Goal: Submit feedback/report problem: Submit feedback/report problem

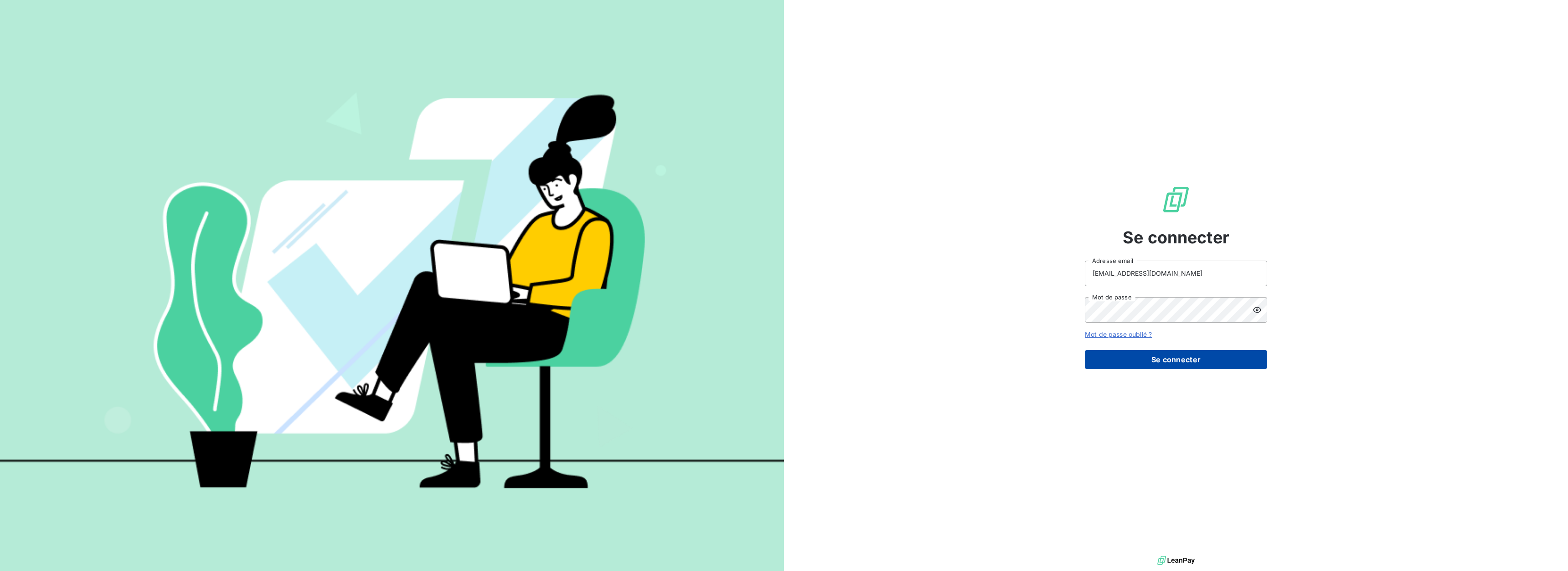
click at [1227, 355] on button "Se connecter" at bounding box center [1176, 359] width 182 height 19
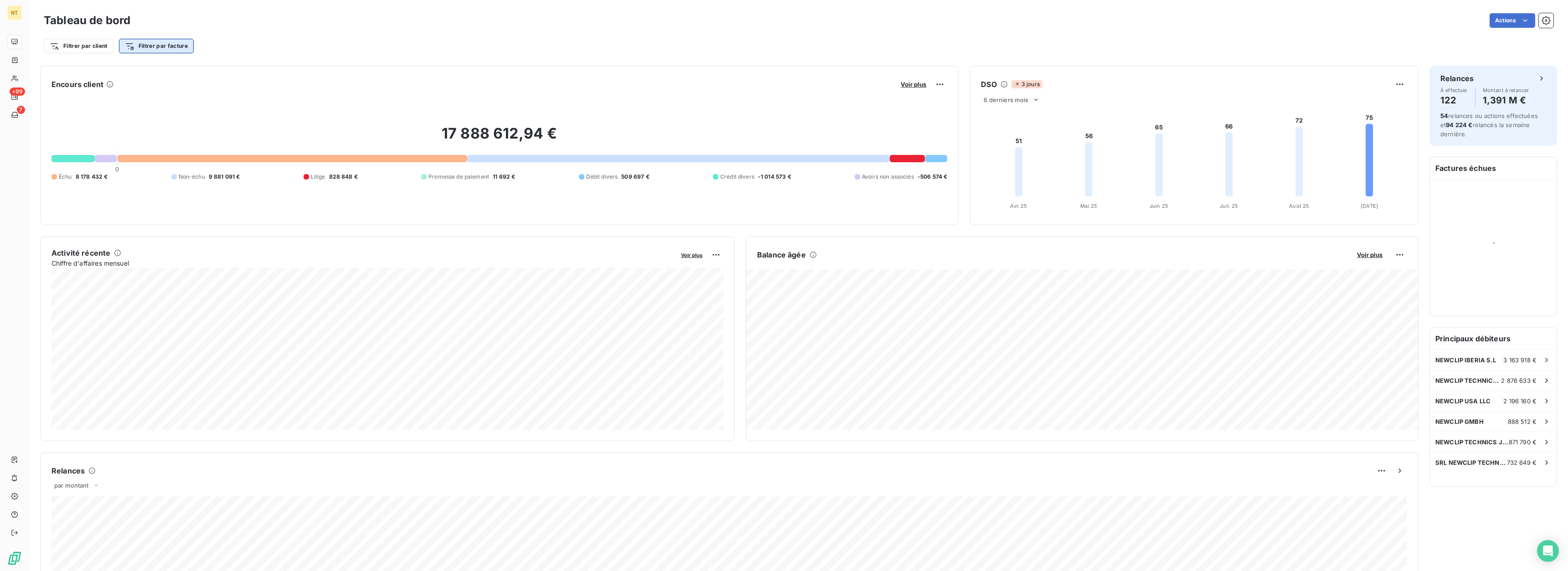
click at [142, 47] on html "NT +99 7 Tableau de bord Actions Filtrer par client Filtrer par facture Encours…" at bounding box center [784, 286] width 1568 height 571
click at [150, 73] on input "Rechercher et sélectionner" at bounding box center [186, 71] width 115 height 19
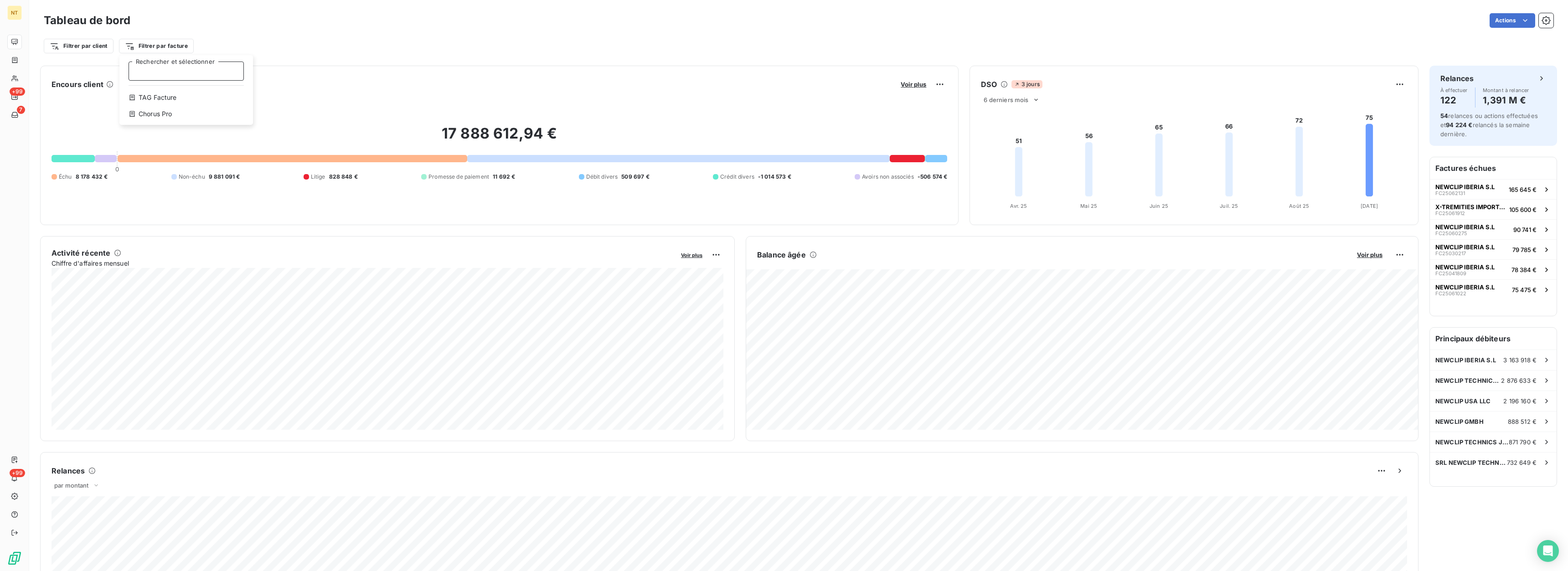
click at [145, 74] on input "Rechercher et sélectionner" at bounding box center [186, 71] width 115 height 19
type input "f"
type input "fc25092004"
click at [146, 43] on html "NT +99 7 +99 Tableau de bord Actions Filtrer par client Filtrer par facture fc2…" at bounding box center [784, 286] width 1568 height 571
click at [177, 46] on html "NT +99 7 +99 Tableau de bord Actions Filtrer par client Filtrer par facture Rec…" at bounding box center [784, 286] width 1568 height 571
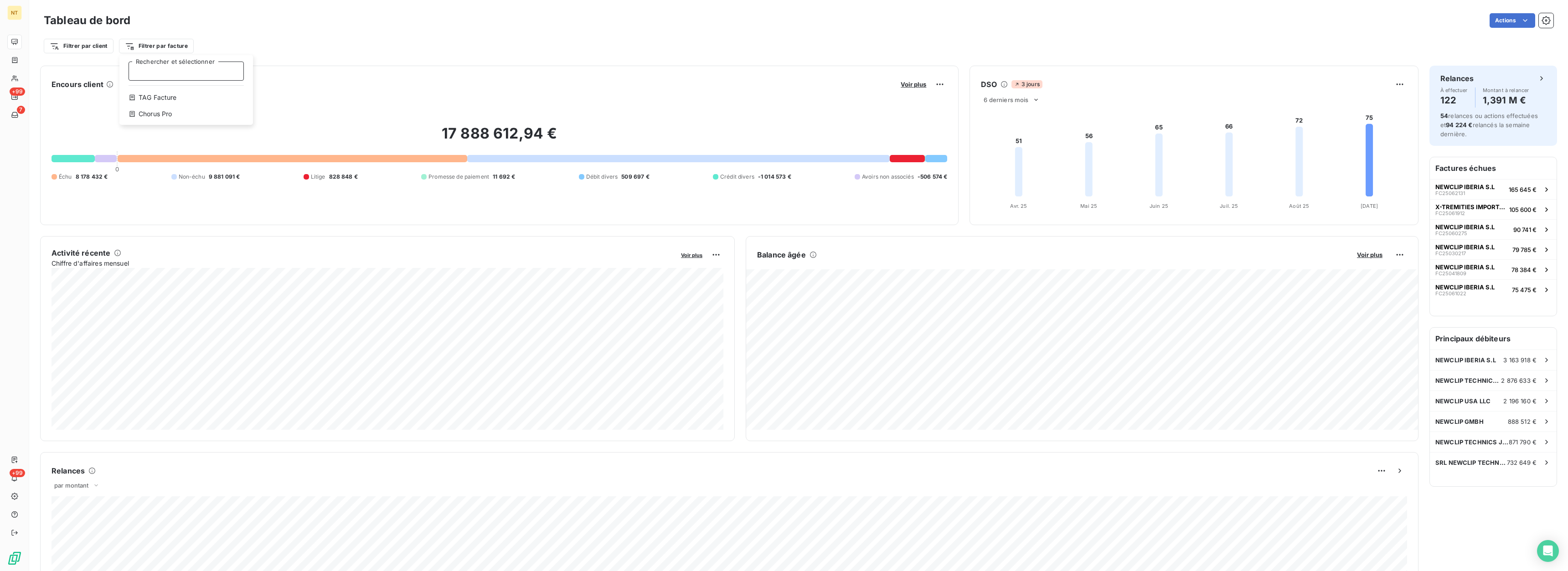
click at [152, 71] on input "Rechercher et sélectionner" at bounding box center [186, 71] width 115 height 19
click at [337, 35] on html "NT +99 7 +99 Tableau de bord Actions Filtrer par client Filtrer par facture Rec…" at bounding box center [784, 286] width 1568 height 571
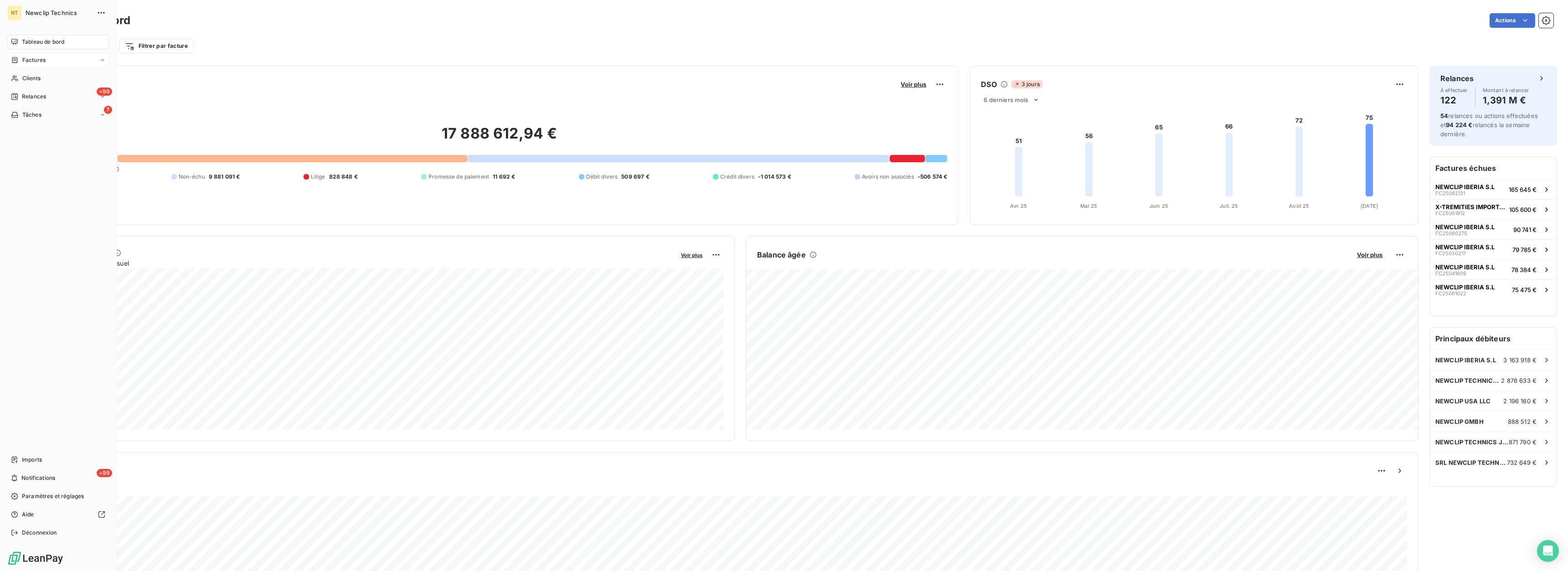
click at [48, 66] on div "Factures" at bounding box center [58, 60] width 102 height 14
click at [53, 82] on div "Factures" at bounding box center [63, 78] width 90 height 14
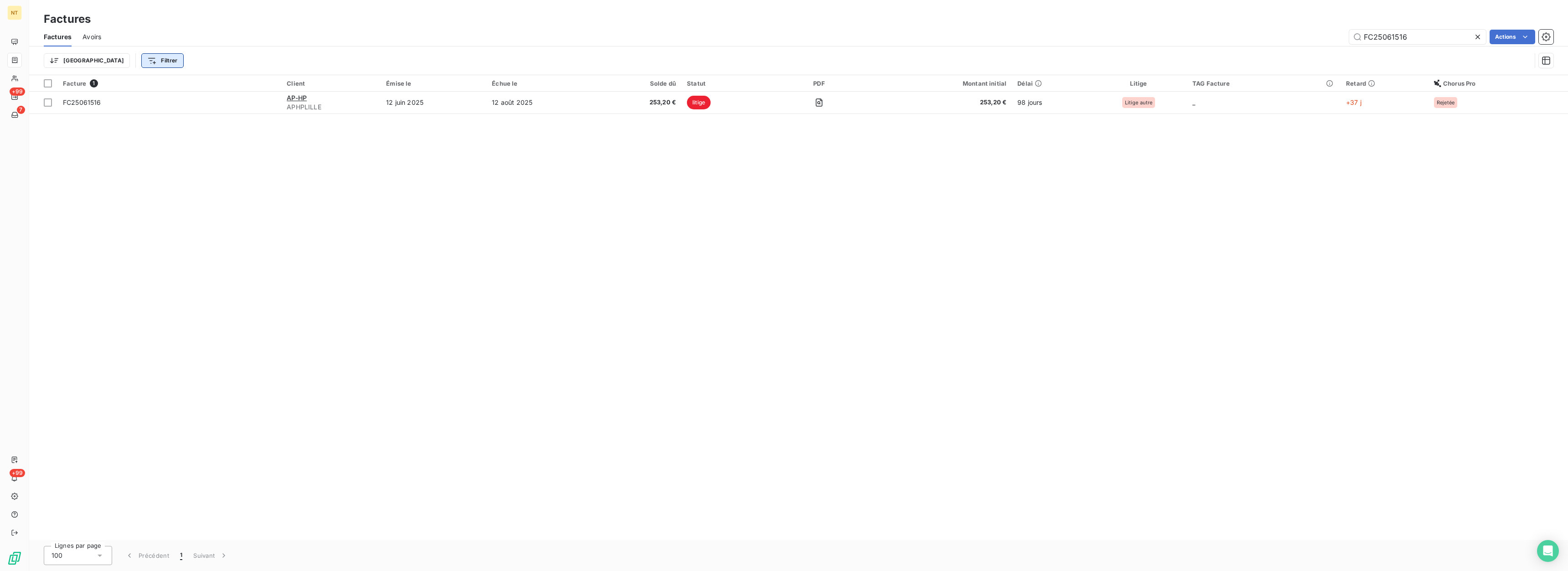
click at [120, 59] on html "NT +99 7 +99 Factures Factures Avoirs FC25061516 Actions Trier Filtrer Facture …" at bounding box center [784, 286] width 1568 height 571
type input "fc25092004"
click at [150, 81] on input "fc25092004" at bounding box center [160, 85] width 115 height 19
click at [163, 87] on input "fc25092004" at bounding box center [160, 85] width 115 height 19
drag, startPoint x: 1432, startPoint y: 34, endPoint x: 1256, endPoint y: 25, distance: 176.2
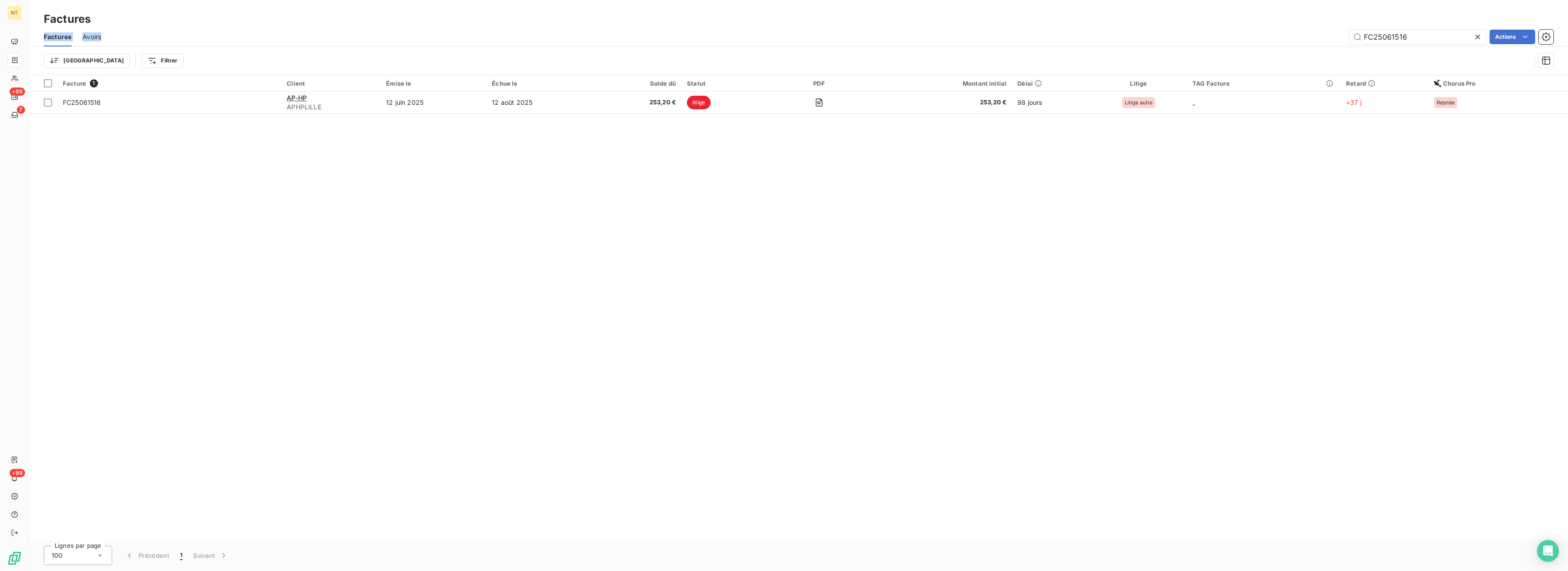
click at [1256, 25] on html "NT +99 7 +99 Factures Factures Avoirs FC25061516 Actions Trier Filtrer Facture …" at bounding box center [784, 286] width 1568 height 571
drag, startPoint x: 1428, startPoint y: 37, endPoint x: 1310, endPoint y: 38, distance: 118.0
click at [1349, 38] on input "FC25061516" at bounding box center [1417, 37] width 137 height 14
type input "fc25092004"
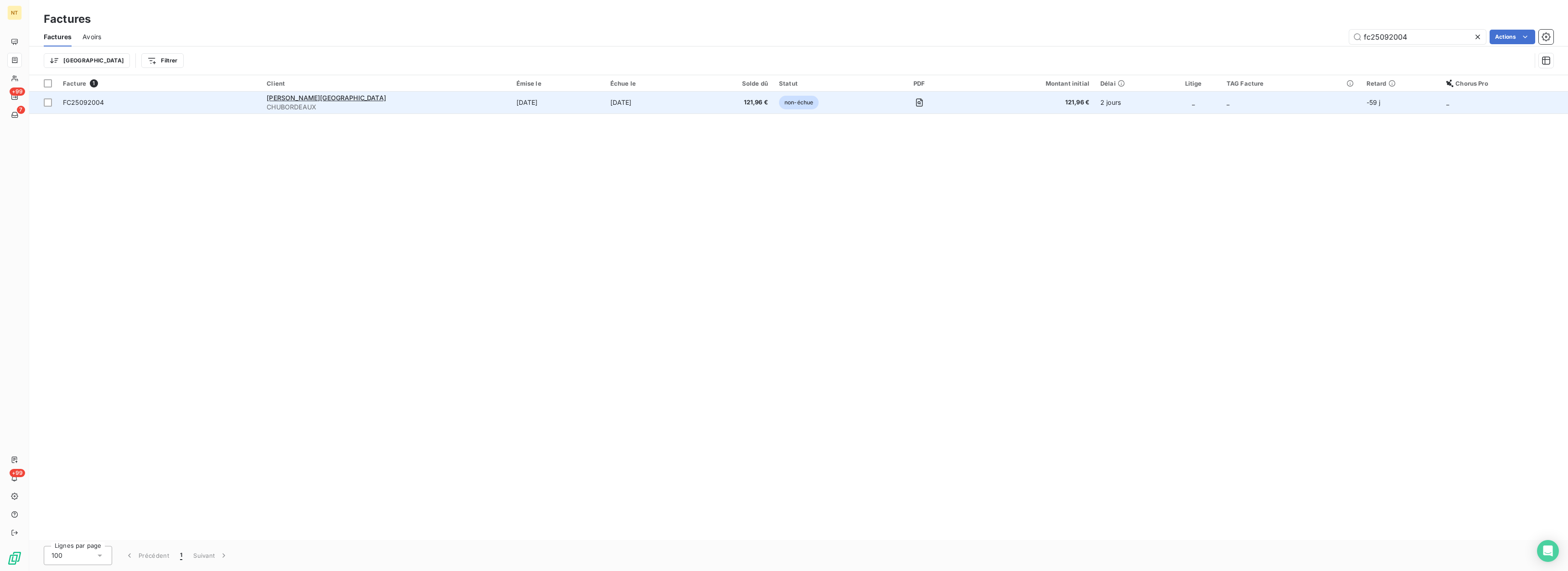
click at [72, 99] on span "FC25092004" at bounding box center [83, 102] width 41 height 8
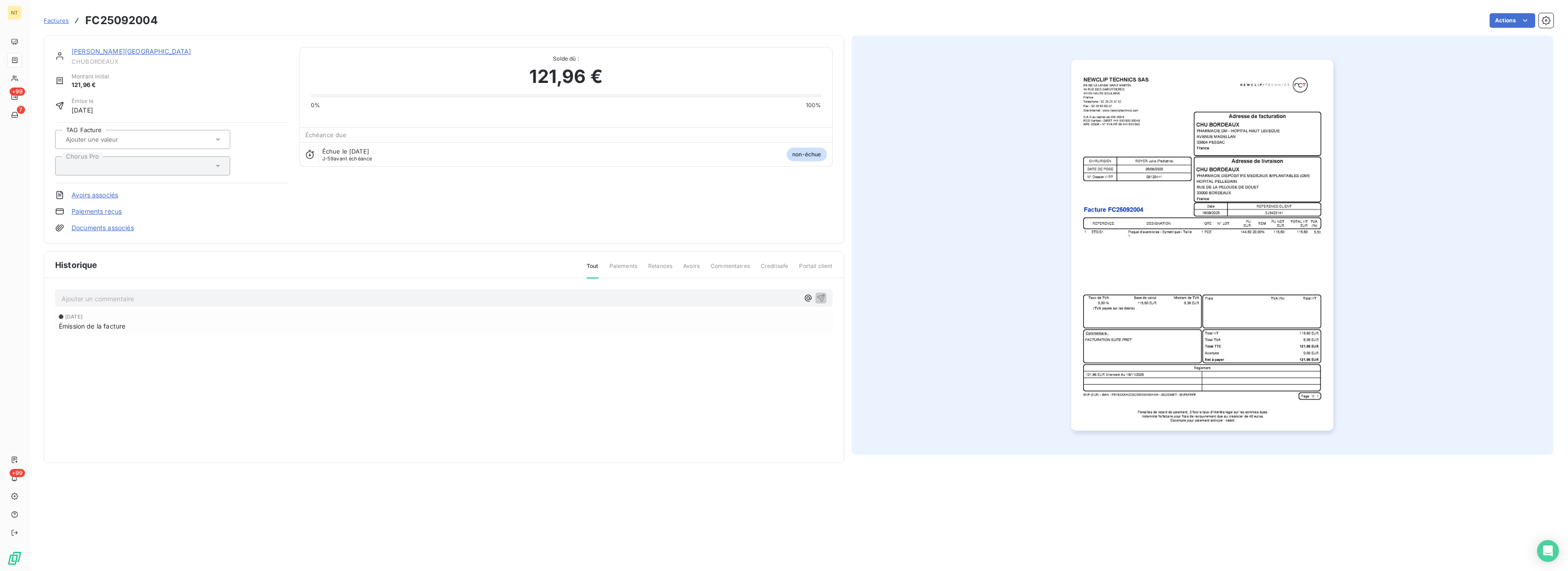
click at [114, 141] on input "text" at bounding box center [110, 139] width 92 height 8
click at [305, 198] on div "CHU BORDEAUX CHUBORDEAUX Montant initial 121,96 € Émise le [DATE] TAG Facture A…" at bounding box center [443, 139] width 777 height 185
click at [1523, 22] on html "NT +99 7 +99 Factures FC25092004 Actions CHU BORDEAUX CHUBORDEAUX Montant initi…" at bounding box center [784, 286] width 1568 height 571
click at [1501, 53] on div "Mettre la facture en litige" at bounding box center [1468, 57] width 126 height 14
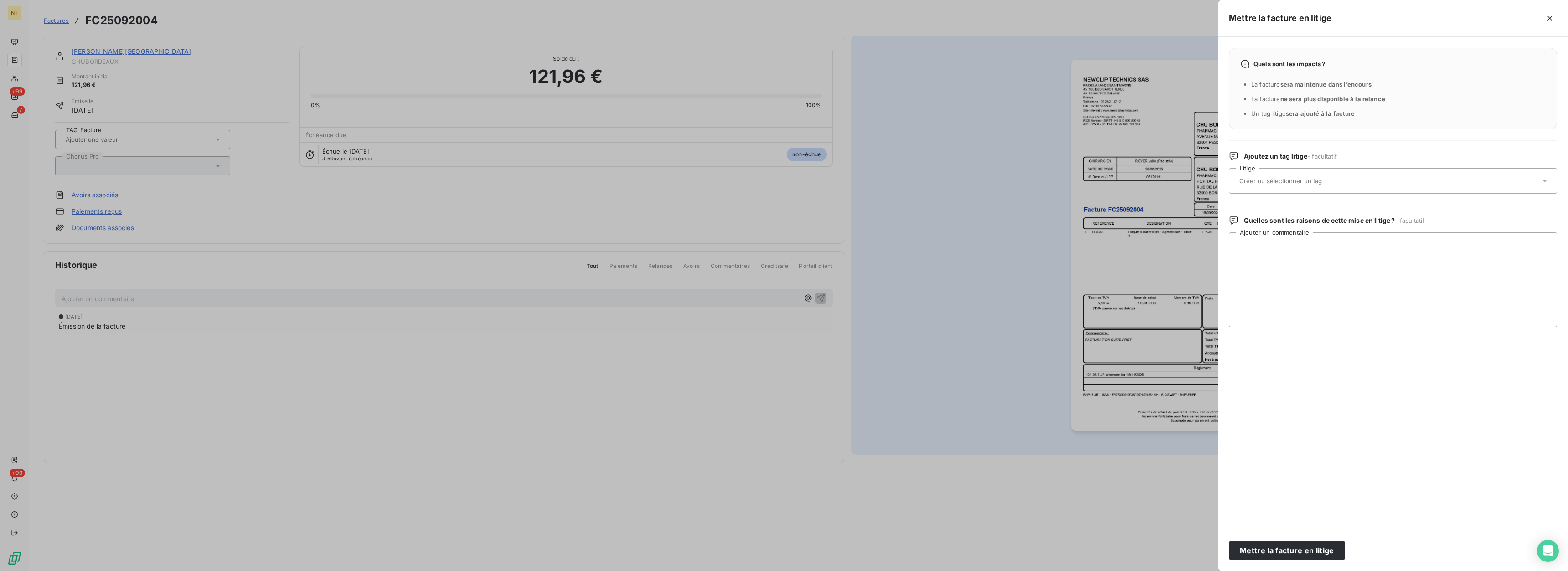
click at [1308, 185] on input "text" at bounding box center [1304, 180] width 132 height 8
type input "@[PERSON_NAME]"
click at [1300, 181] on div "@[PERSON_NAME]" at bounding box center [1388, 181] width 304 height 19
click at [1293, 181] on input "text" at bounding box center [1304, 180] width 132 height 8
type input "@[EMAIL_ADDRESS][DOMAIN_NAME]"
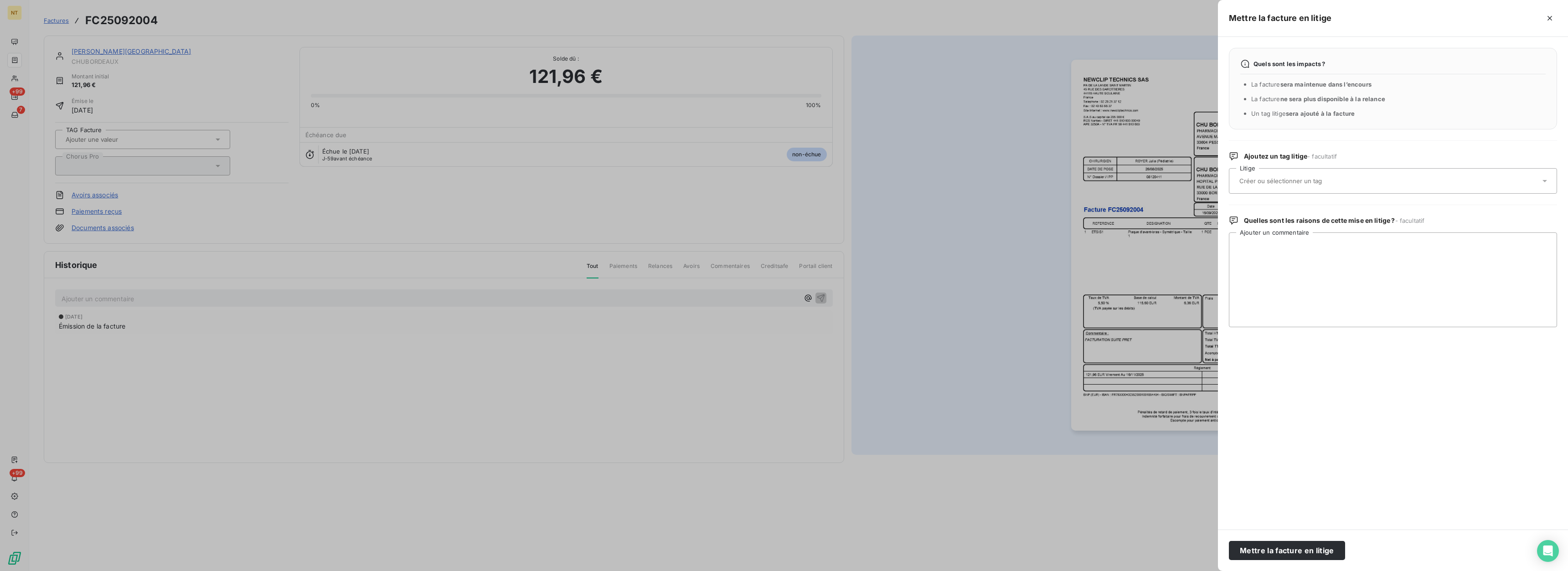
click at [1321, 293] on textarea "Ajouter un commentaire" at bounding box center [1393, 279] width 328 height 95
click at [1321, 291] on textarea "Ajouter un commentaire" at bounding box center [1393, 279] width 328 height 95
click at [1344, 184] on input "text" at bounding box center [1304, 180] width 132 height 8
click at [1241, 257] on div at bounding box center [1238, 252] width 9 height 9
click at [1271, 262] on textarea "Ajouter un commentaire" at bounding box center [1393, 279] width 328 height 95
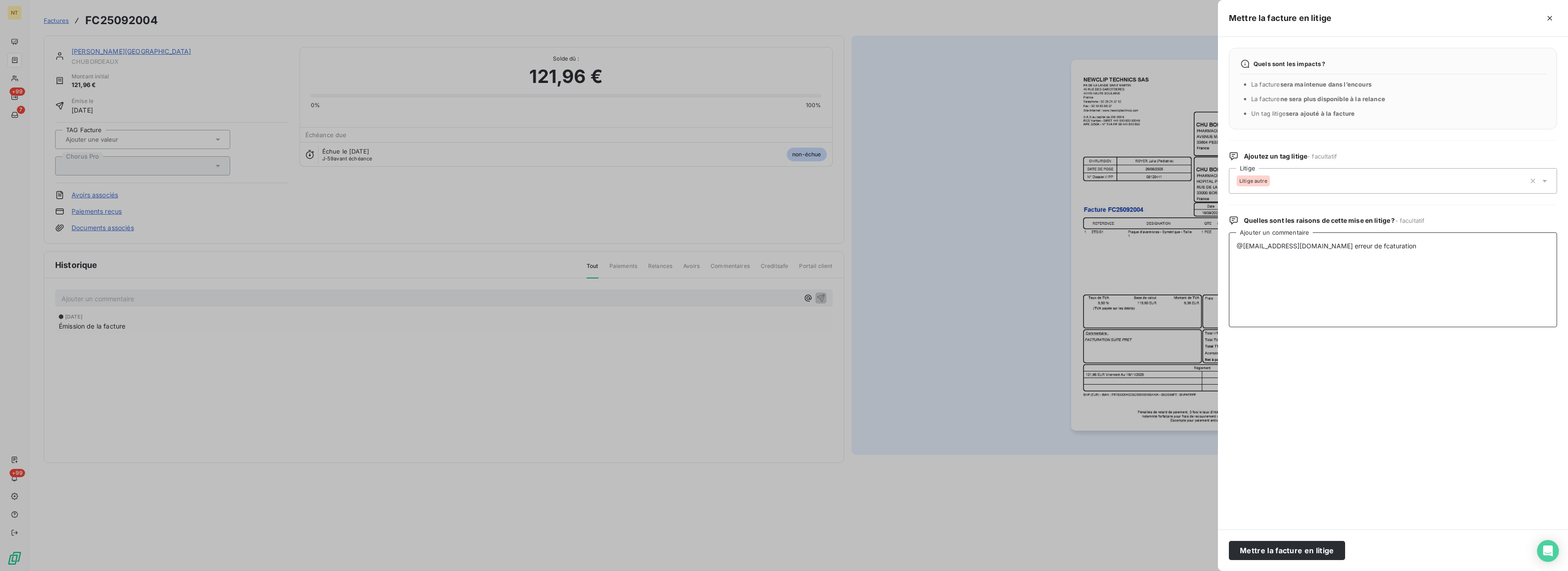
click at [1421, 247] on textarea "@[EMAIL_ADDRESS][DOMAIN_NAME] erreur de fcaturation" at bounding box center [1393, 279] width 328 height 95
click at [1368, 250] on textarea "@[EMAIL_ADDRESS][DOMAIN_NAME] erreur de fcaturation" at bounding box center [1393, 279] width 328 height 95
type textarea "@[EMAIL_ADDRESS][DOMAIN_NAME] erreur de facturation. annulée par avoir fc250924…"
click at [1313, 544] on button "Mettre la facture en litige" at bounding box center [1287, 550] width 116 height 19
